Goal: Task Accomplishment & Management: Use online tool/utility

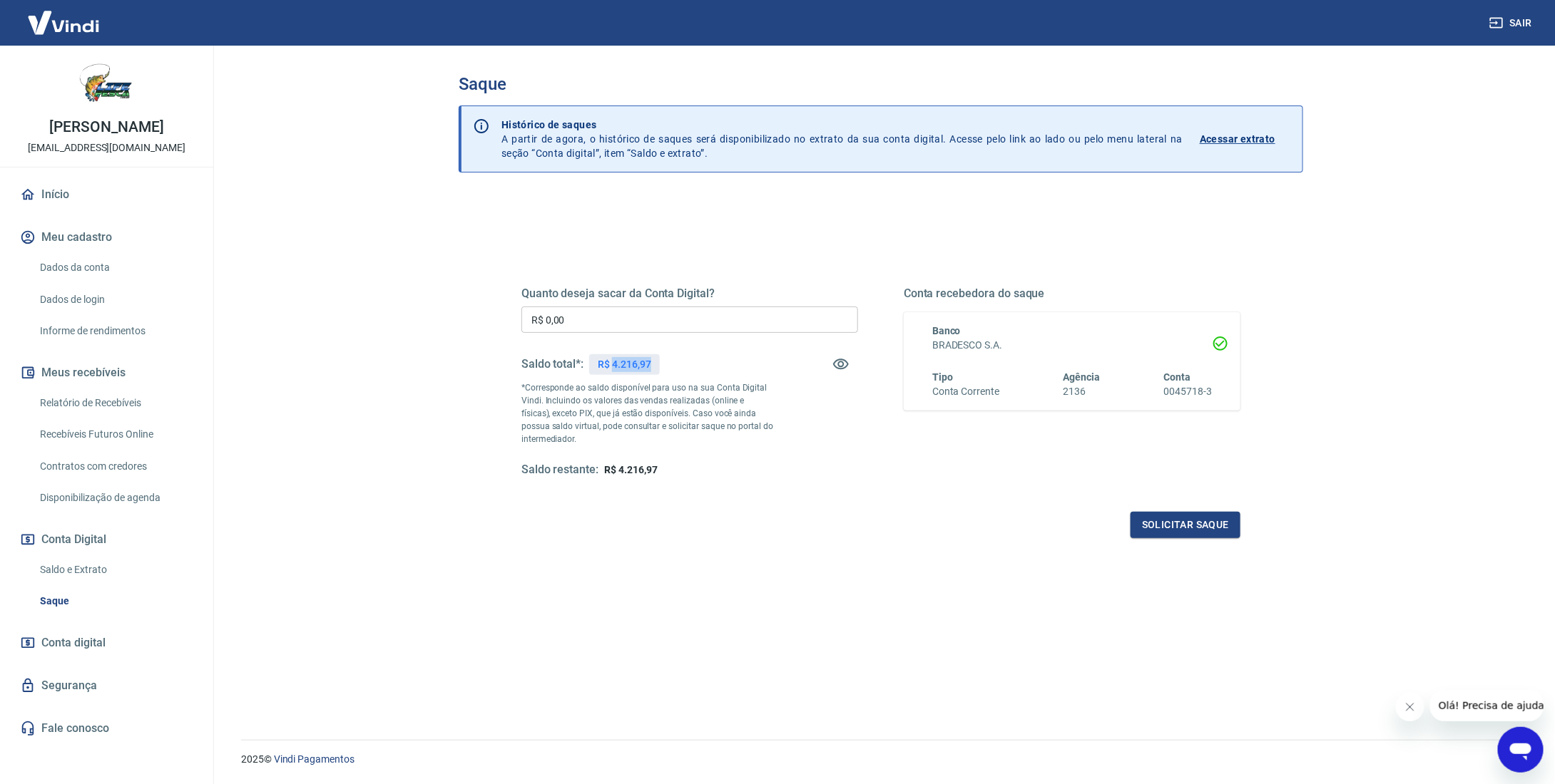
drag, startPoint x: 671, startPoint y: 364, endPoint x: 615, endPoint y: 366, distance: 56.0
click at [615, 366] on div "Saldo total*: R$ 4.216,97" at bounding box center [690, 364] width 337 height 34
copy p "4.216,97"
click at [587, 318] on input "R$ 0,00" at bounding box center [690, 320] width 337 height 26
type input "R$ 4.216,97"
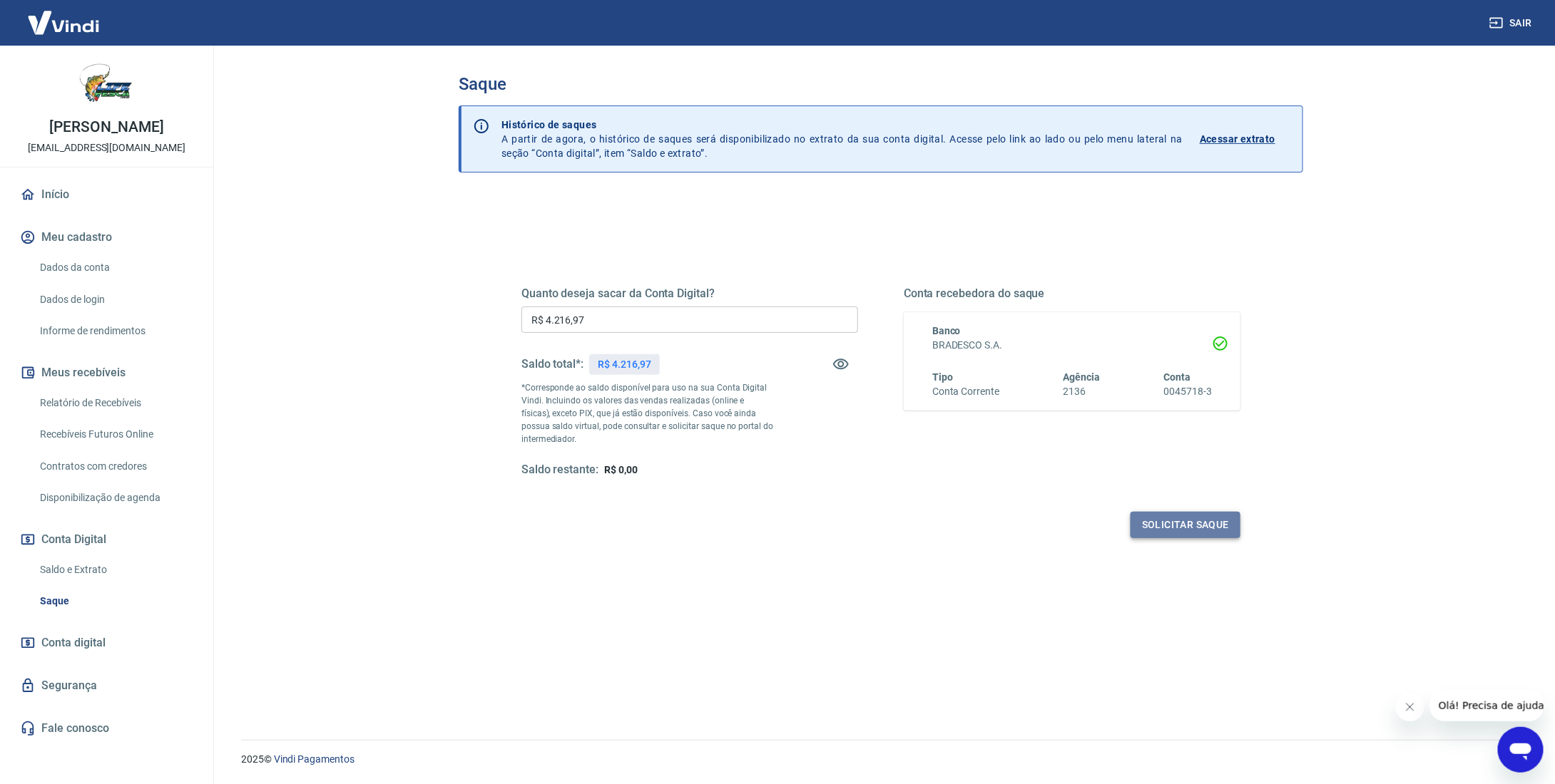
click at [1199, 530] on button "Solicitar saque" at bounding box center [1185, 525] width 110 height 26
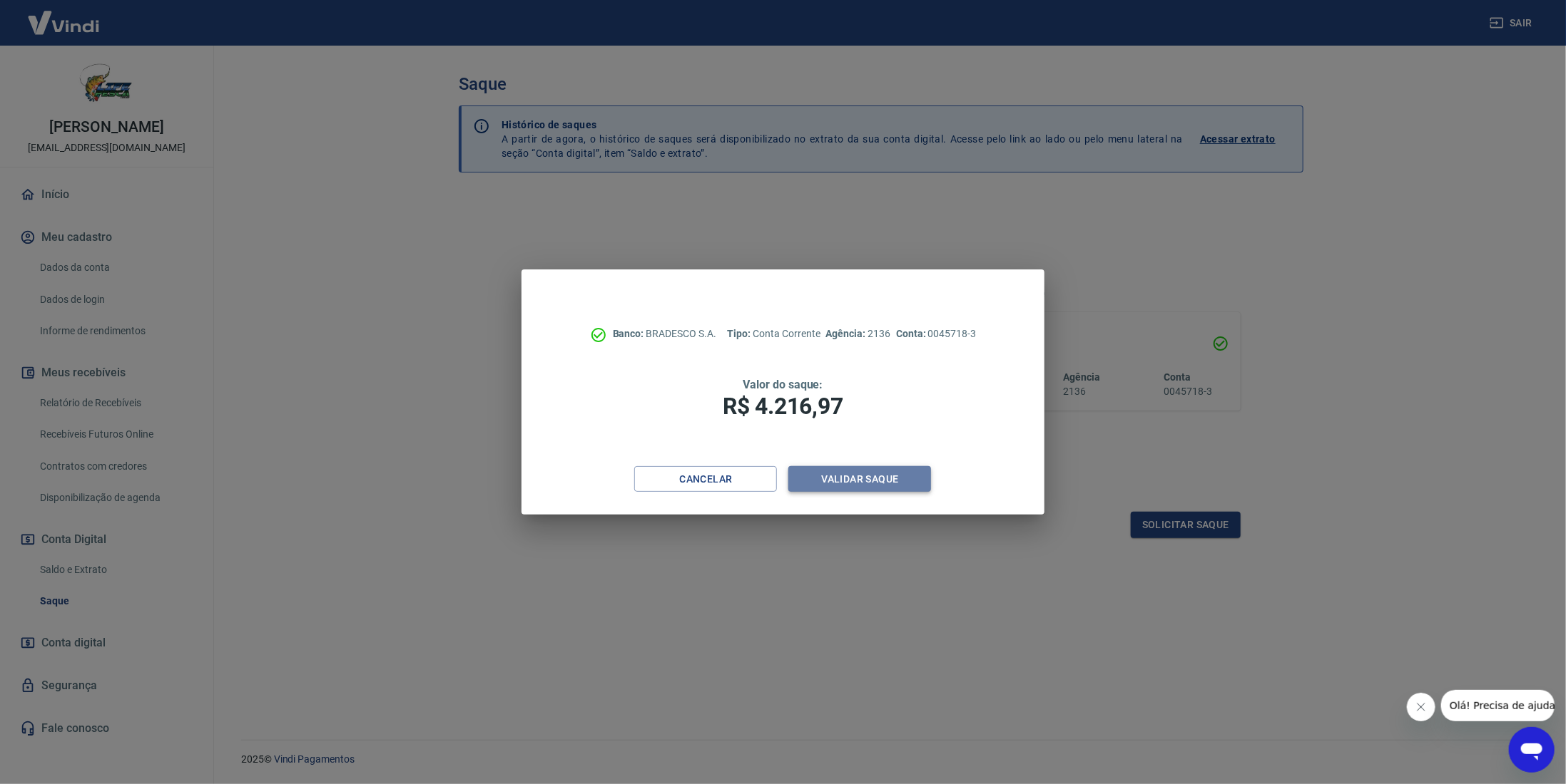
click at [875, 481] on button "Validar saque" at bounding box center [860, 479] width 143 height 26
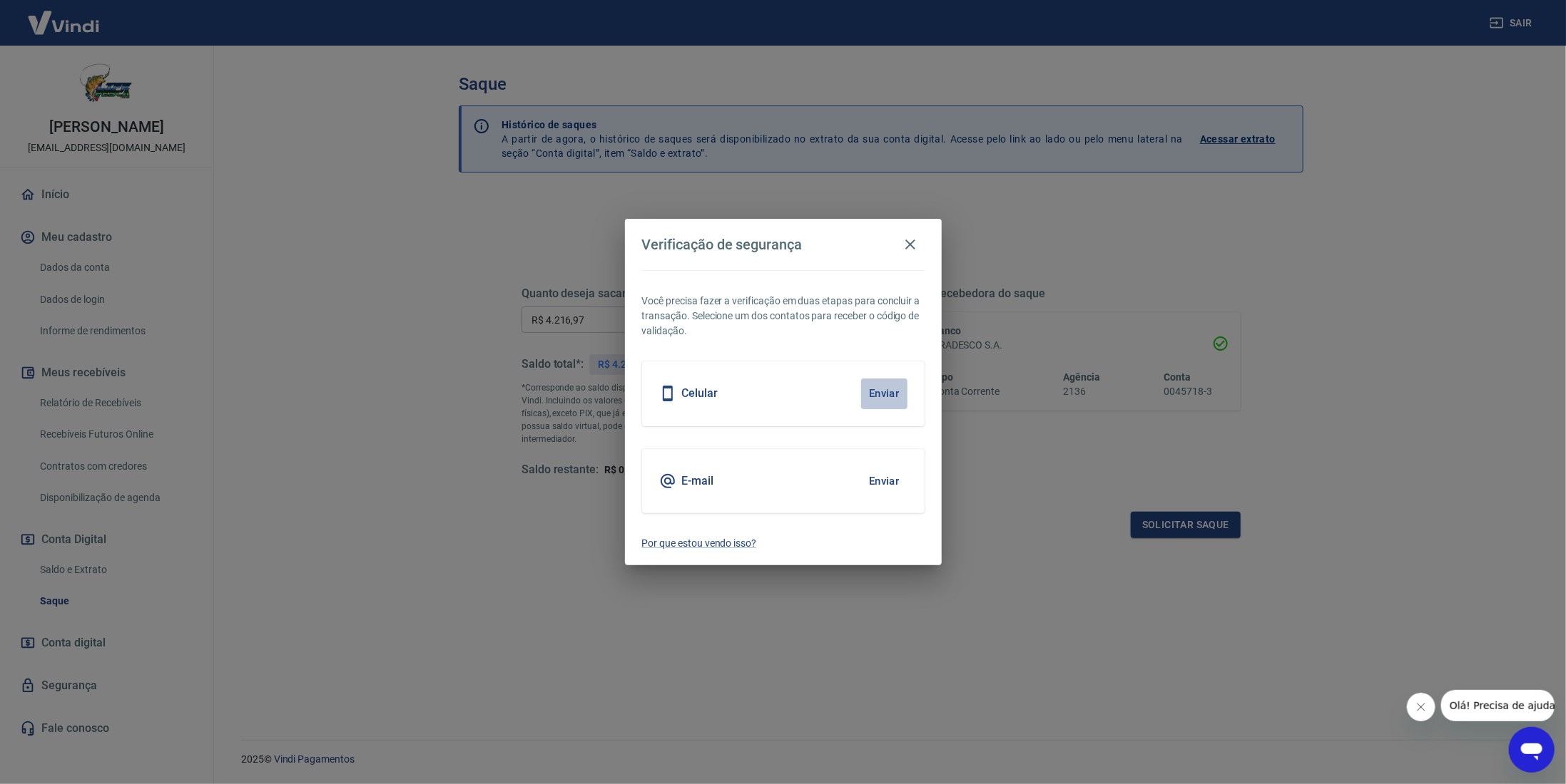
click at [881, 391] on button "Enviar" at bounding box center [884, 393] width 47 height 30
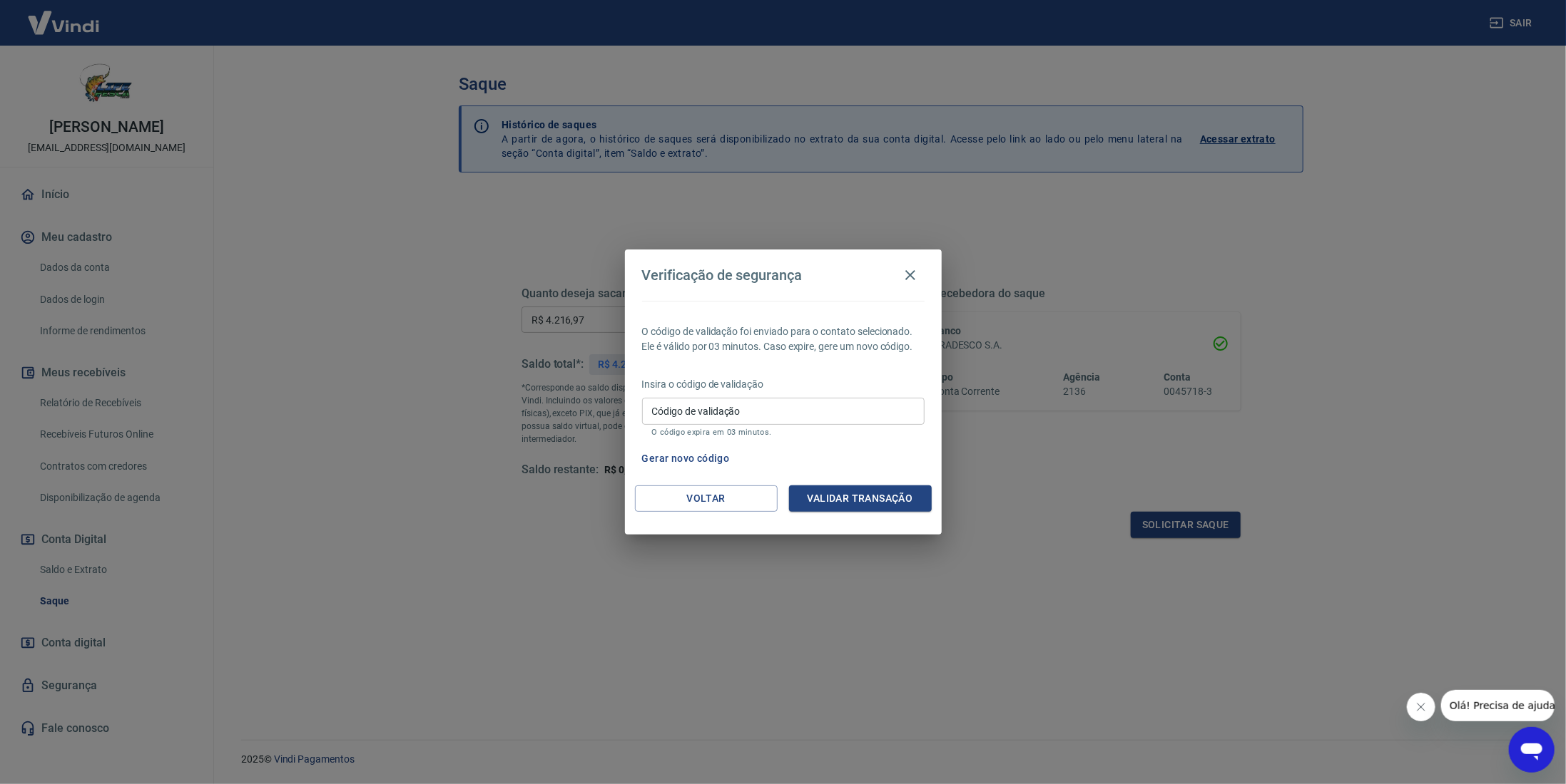
click at [718, 396] on div "Insira o código de validação Código de validação Código de validação O código e…" at bounding box center [783, 408] width 282 height 62
click at [717, 407] on input "Código de validação" at bounding box center [783, 411] width 282 height 26
type input "247576"
click at [879, 505] on button "Validar transação" at bounding box center [860, 498] width 143 height 26
